Goal: Information Seeking & Learning: Learn about a topic

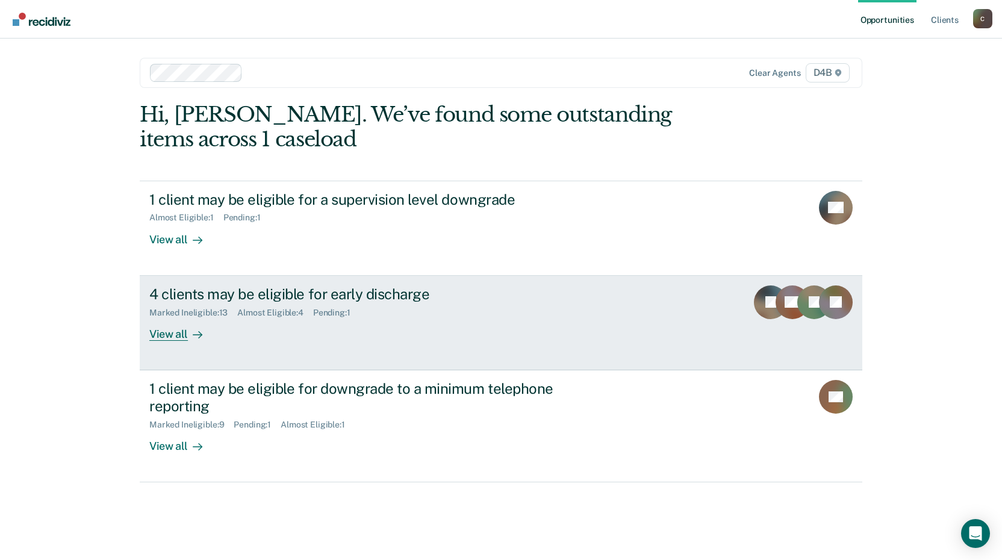
click at [295, 296] on div "4 clients may be eligible for early discharge" at bounding box center [360, 294] width 423 height 17
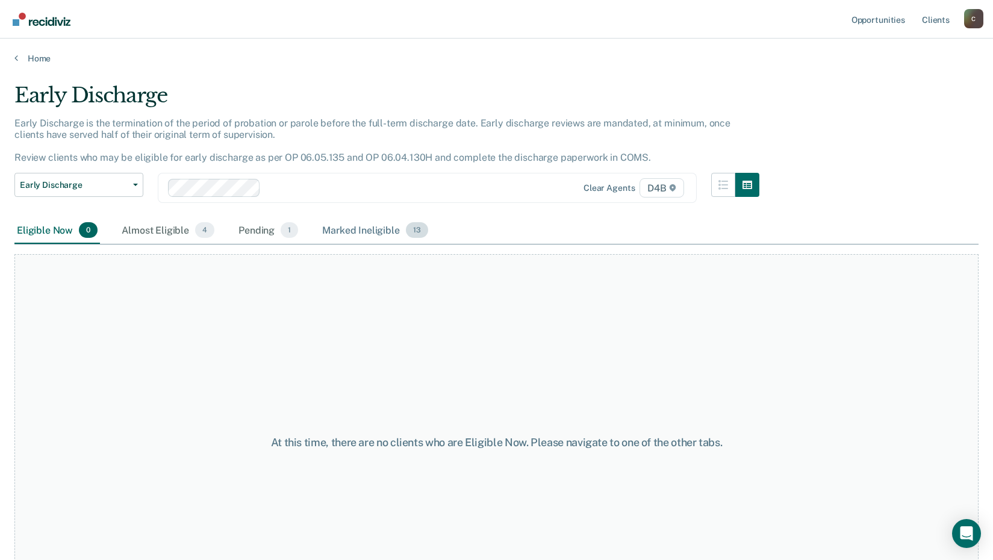
click at [345, 235] on div "Marked Ineligible 13" at bounding box center [375, 230] width 110 height 27
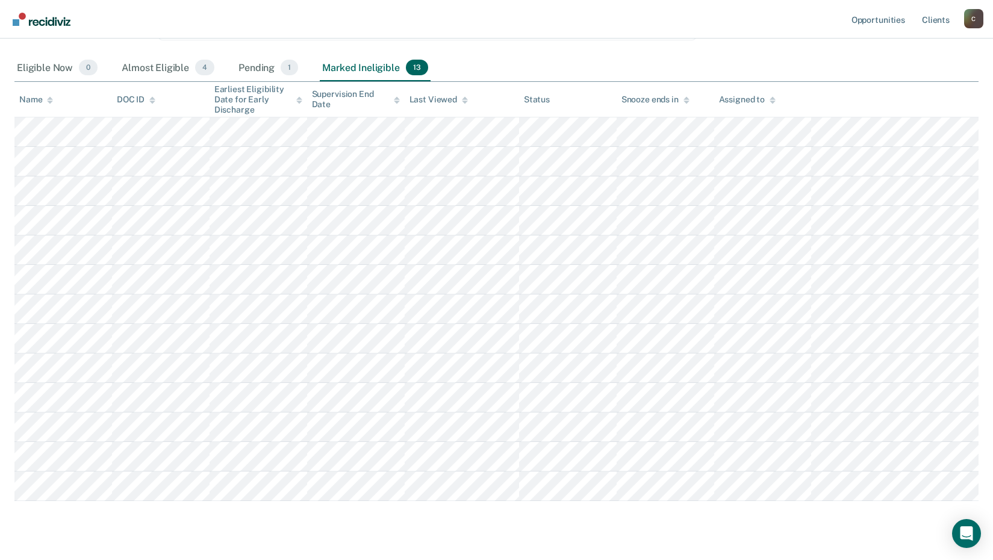
scroll to position [190, 0]
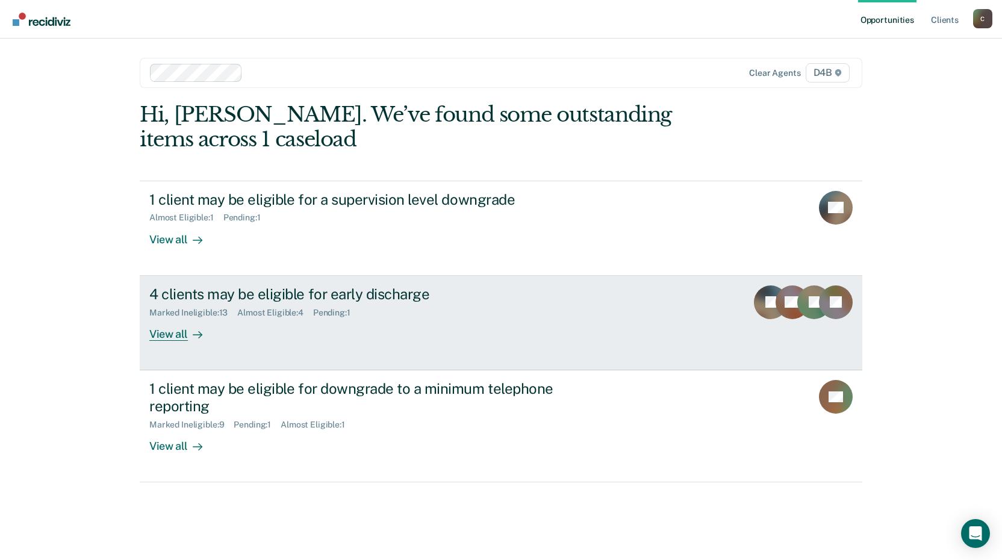
click at [341, 296] on div "4 clients may be eligible for early discharge" at bounding box center [360, 294] width 423 height 17
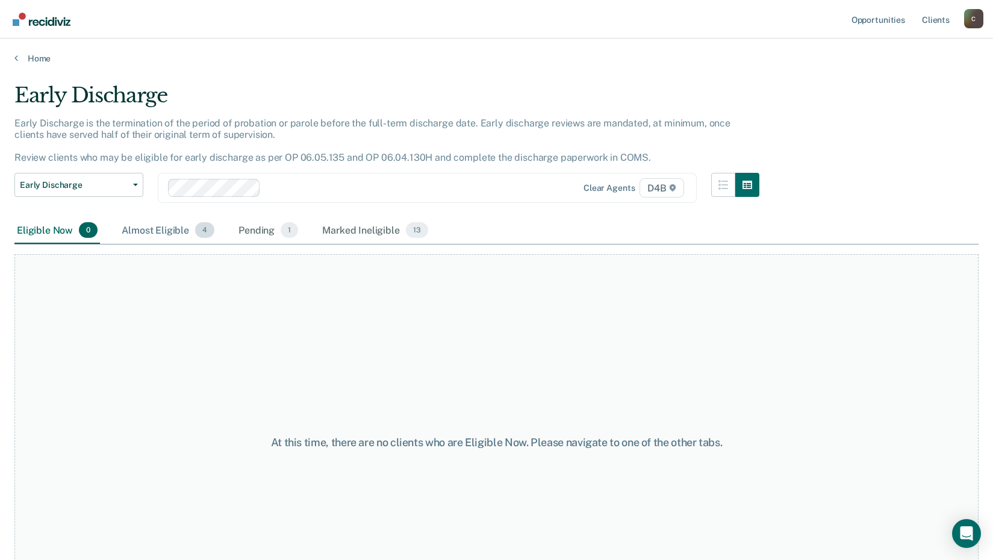
click at [167, 230] on div "Almost Eligible 4" at bounding box center [168, 230] width 98 height 27
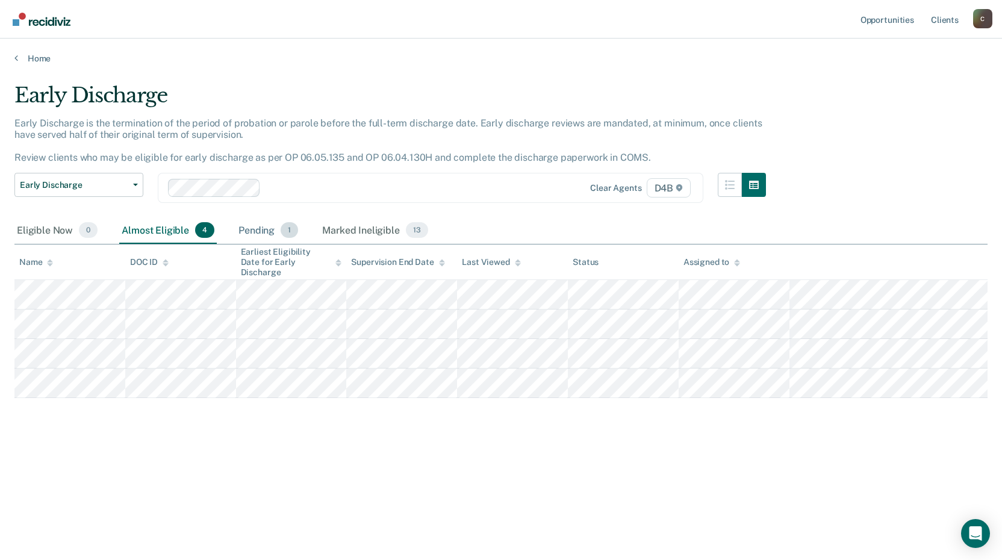
click at [270, 232] on div "Pending 1" at bounding box center [268, 230] width 64 height 27
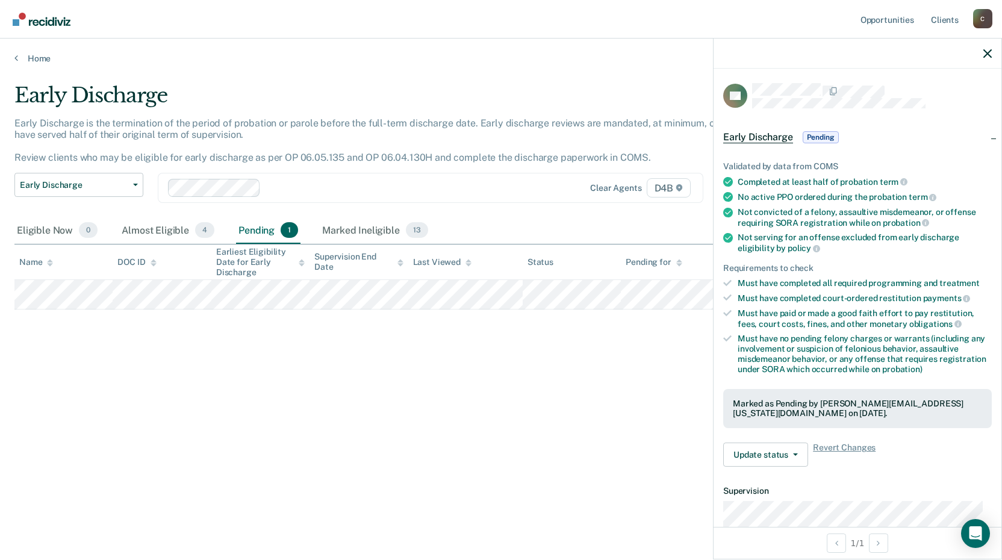
click at [494, 401] on div "Early Discharge Early Discharge is the termination of the period of probation o…" at bounding box center [500, 276] width 973 height 387
